Goal: Task Accomplishment & Management: Use online tool/utility

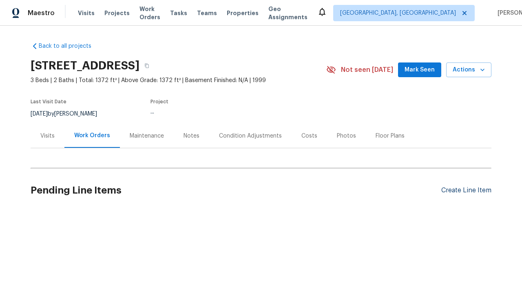
click at [466, 190] on div "Create Line Item" at bounding box center [466, 190] width 50 height 8
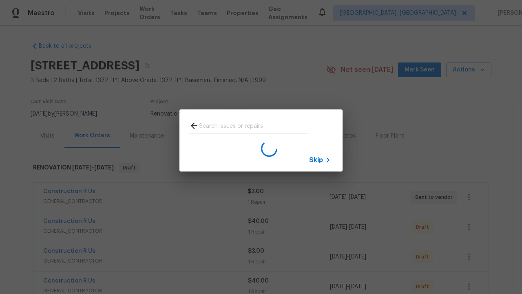
click at [316, 159] on span "Skip" at bounding box center [316, 160] width 14 height 8
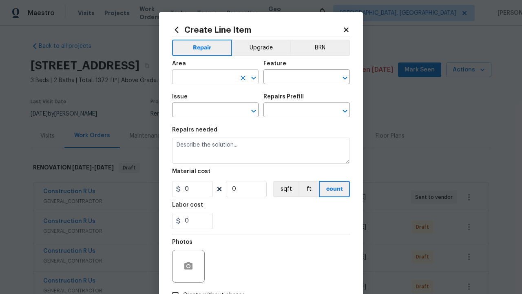
click at [204, 77] on input "text" at bounding box center [204, 77] width 64 height 13
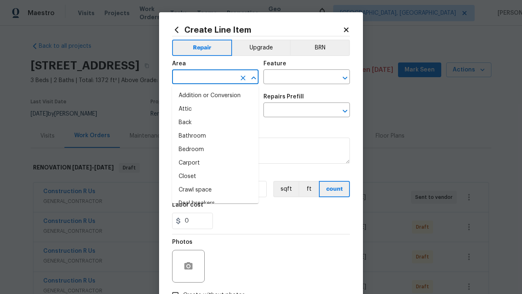
type input "Bedroom"
click at [215, 149] on li "Bedroom" at bounding box center [215, 149] width 86 height 13
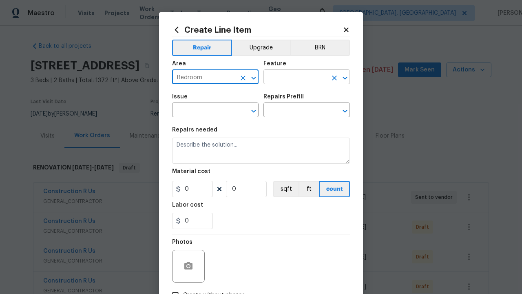
type input "Bedroom"
click at [295, 77] on input "text" at bounding box center [295, 77] width 64 height 13
type input "Flooring"
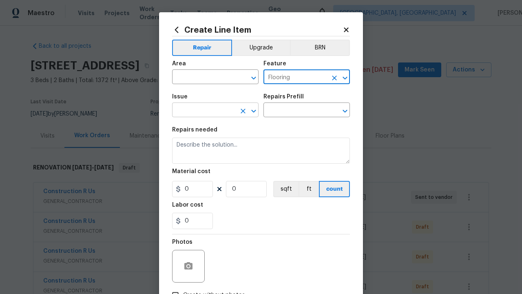
type input "Flooring"
click at [204, 110] on input "text" at bounding box center [204, 110] width 64 height 13
type input "Wallpaper"
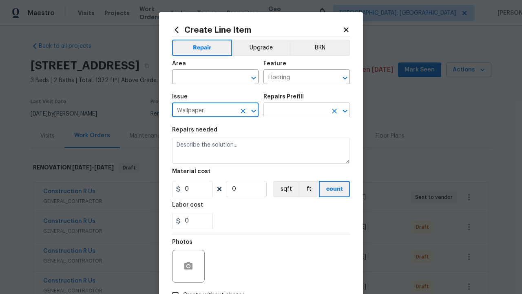
type input "Wallpaper"
click at [295, 110] on input "text" at bounding box center [295, 110] width 64 height 13
type input "Remove"
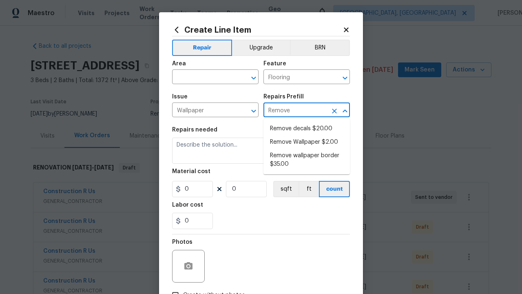
click at [307, 128] on li "Remove decals $20.00" at bounding box center [306, 128] width 86 height 13
type input "Walls and Ceiling"
type input "Remove decals $20.00"
type textarea "Remove decals from door/wall/ceiling"
type input "20"
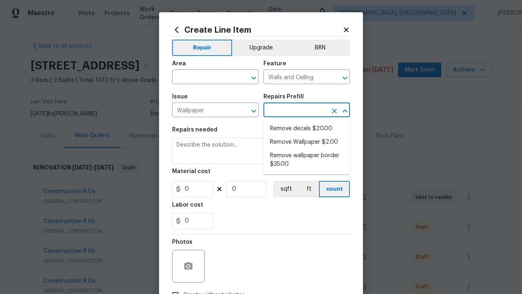
type input "1"
